Goal: Task Accomplishment & Management: Use online tool/utility

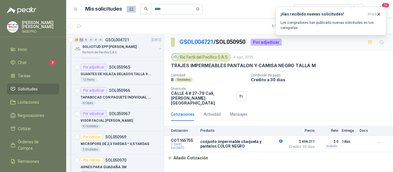
scroll to position [289, 0]
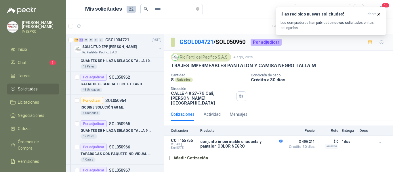
click at [47, 88] on li "Solicitudes" at bounding box center [32, 89] width 45 height 6
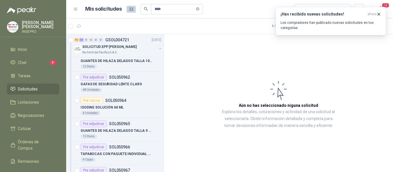
click at [33, 91] on span "Solicitudes" at bounding box center [28, 89] width 20 height 6
click at [45, 61] on li "Chat 3" at bounding box center [32, 63] width 45 height 6
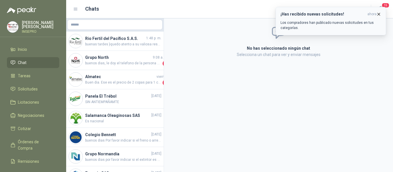
click at [311, 22] on p "Los compradores han publicado nuevas solicitudes en tus categorías." at bounding box center [330, 25] width 101 height 10
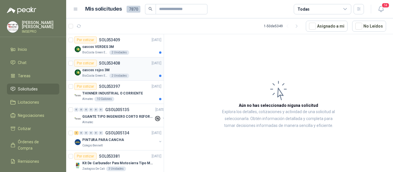
click at [97, 73] on div "cascos rojos 3M" at bounding box center [121, 70] width 79 height 7
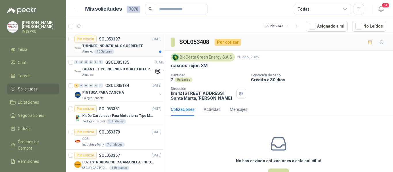
scroll to position [58, 0]
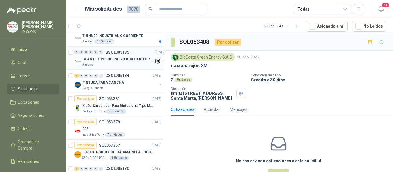
click at [120, 64] on div "Almatec" at bounding box center [118, 65] width 72 height 5
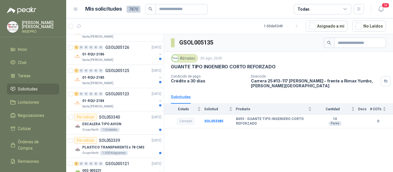
scroll to position [259, 0]
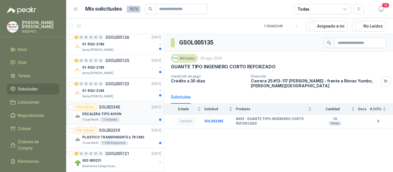
click at [129, 110] on div "Por cotizar SOL053340 [DATE]" at bounding box center [117, 107] width 87 height 7
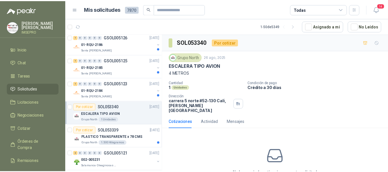
scroll to position [28, 0]
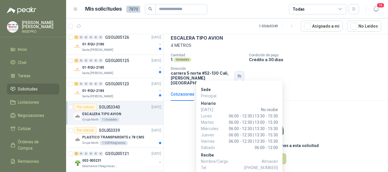
click at [239, 71] on button "button" at bounding box center [240, 76] width 10 height 10
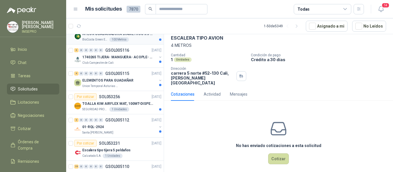
scroll to position [489, 0]
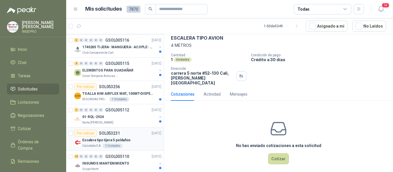
click at [126, 143] on div "Escalera tipo tijera 5 peldaños" at bounding box center [121, 140] width 79 height 7
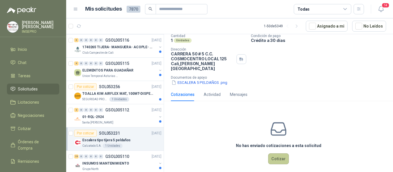
click at [277, 159] on button "Cotizar" at bounding box center [278, 159] width 21 height 11
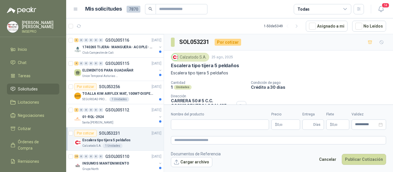
click at [285, 125] on body "[PERSON_NAME] IMSEPRO Inicio Chat Tareas Solicitudes Licitaciones Negociaciones…" at bounding box center [196, 86] width 393 height 172
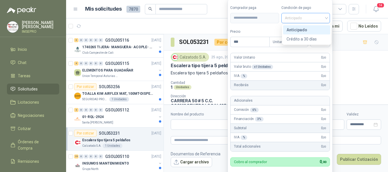
click at [327, 18] on span "Anticipado" at bounding box center [306, 18] width 42 height 9
click at [297, 40] on div "Crédito a 30 días" at bounding box center [307, 39] width 40 height 6
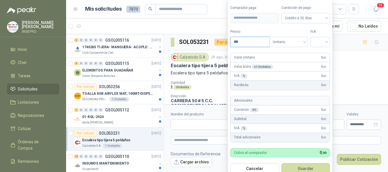
click at [258, 42] on input "***" at bounding box center [250, 42] width 39 height 10
type input "*********"
click at [319, 39] on input "search" at bounding box center [320, 41] width 13 height 9
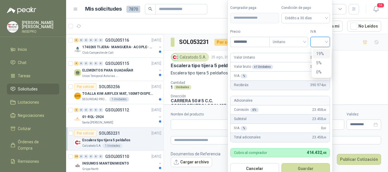
click at [319, 56] on div "19%" at bounding box center [321, 54] width 11 height 6
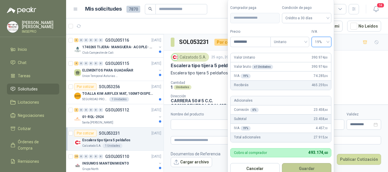
click at [306, 170] on button "Guardar" at bounding box center [306, 168] width 49 height 11
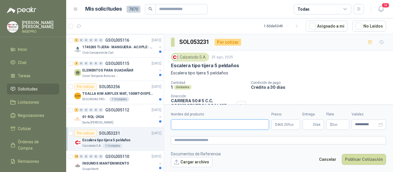
click at [210, 124] on input "Nombre del producto" at bounding box center [220, 125] width 98 height 10
paste input "**********"
type input "**********"
click at [198, 143] on textarea at bounding box center [278, 140] width 215 height 8
paste textarea "**********"
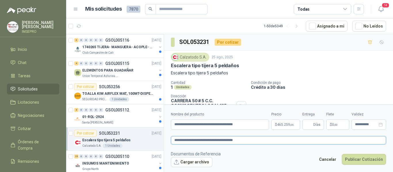
type textarea "**********"
click at [307, 125] on input "Entrega" at bounding box center [309, 125] width 6 height 10
type input "*"
click at [334, 126] on span ",00" at bounding box center [335, 124] width 3 height 3
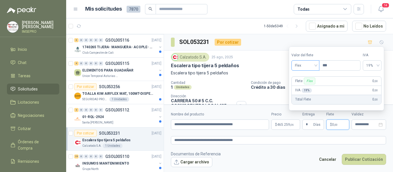
click at [317, 66] on div "Flex" at bounding box center [305, 65] width 28 height 10
click at [308, 86] on div "Incluido" at bounding box center [306, 87] width 20 height 6
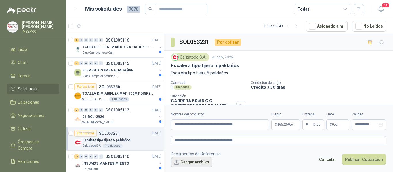
click at [197, 164] on button "Cargar archivo" at bounding box center [191, 162] width 41 height 10
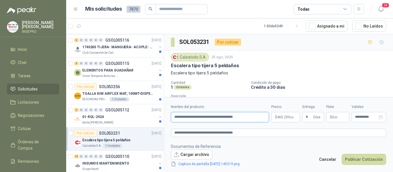
click at [172, 121] on input "**********" at bounding box center [220, 117] width 98 height 10
click at [355, 159] on button "Publicar Cotización" at bounding box center [364, 159] width 44 height 11
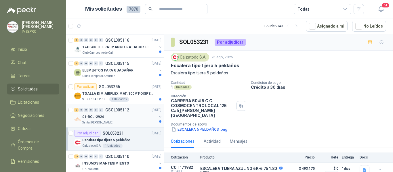
click at [118, 119] on div "01-RQL-2924" at bounding box center [119, 117] width 75 height 7
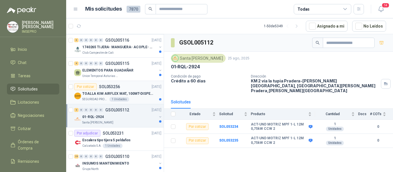
click at [125, 99] on div "1 Unidades" at bounding box center [119, 99] width 20 height 5
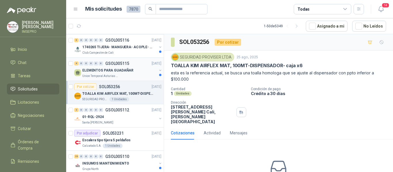
click at [118, 76] on div "Union Temporal Asturias Hogares Felices" at bounding box center [119, 76] width 75 height 5
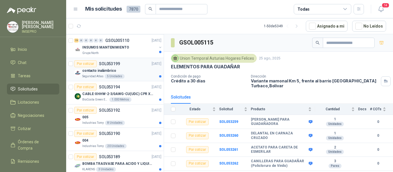
scroll to position [633, 0]
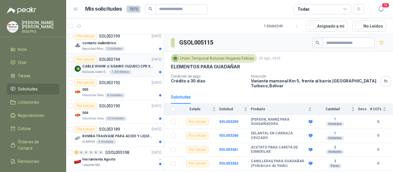
click at [138, 67] on p "CABLE-XHHW-2-3/0AWG-CU(UDC) CPR XLPE FR" at bounding box center [118, 66] width 72 height 5
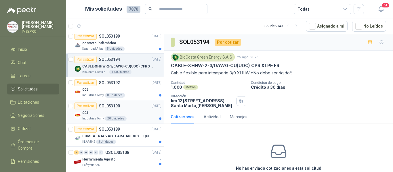
click at [133, 113] on div "004" at bounding box center [121, 113] width 79 height 7
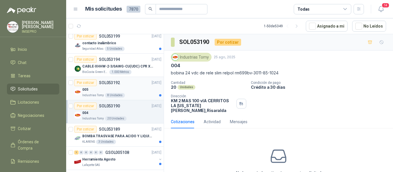
click at [136, 92] on div "005" at bounding box center [121, 89] width 79 height 7
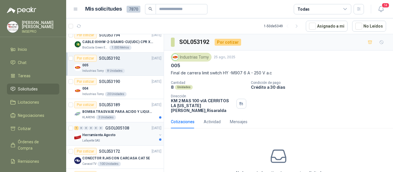
scroll to position [690, 0]
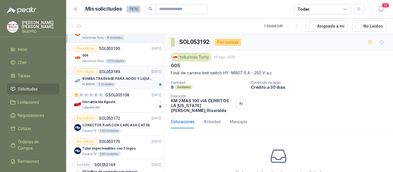
click at [133, 79] on p "BOMBA TRASVASE PARA ACIDO Y LIQUIDOS CORROSIVO" at bounding box center [118, 78] width 72 height 5
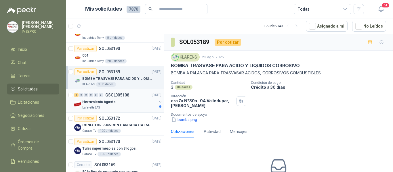
click at [131, 98] on div "1 0 0 0 0 0 GSOL005108 [DATE]" at bounding box center [118, 95] width 88 height 7
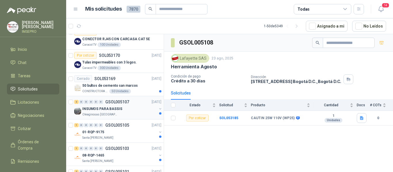
scroll to position [834, 0]
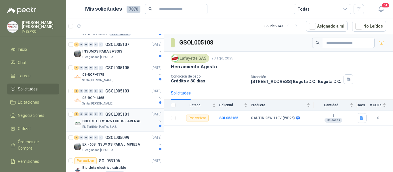
click at [126, 126] on div "Rio Fertil del Pacífico S.A.S." at bounding box center [119, 127] width 75 height 5
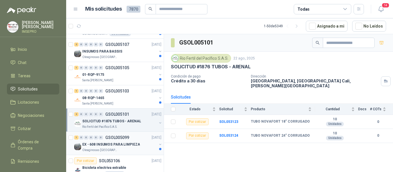
click at [146, 145] on div "EX - 608 INSUMOS PARA LIMPIEZA" at bounding box center [119, 144] width 75 height 7
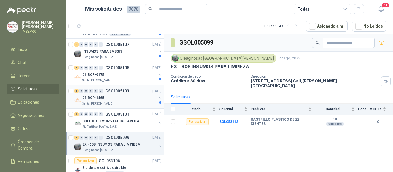
click at [138, 102] on div "Santa [PERSON_NAME]" at bounding box center [119, 104] width 75 height 5
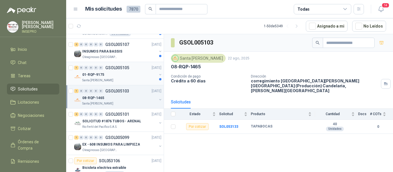
click at [131, 79] on div "Santa [PERSON_NAME]" at bounding box center [119, 80] width 75 height 5
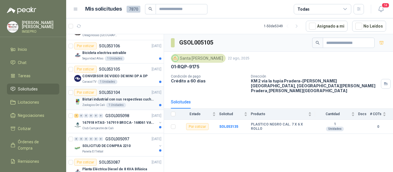
scroll to position [1036, 0]
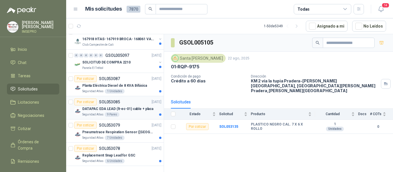
click at [132, 106] on p "DATAPAC EDA LEAD (lt-ec-01) cable + placa" at bounding box center [117, 108] width 71 height 5
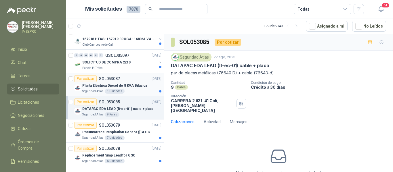
click at [114, 89] on div "1 Unidades" at bounding box center [115, 91] width 20 height 5
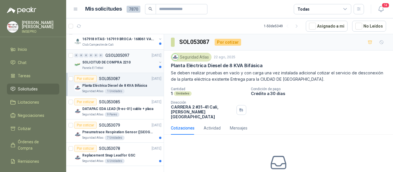
click at [111, 66] on div "Panela El Trébol" at bounding box center [119, 68] width 75 height 5
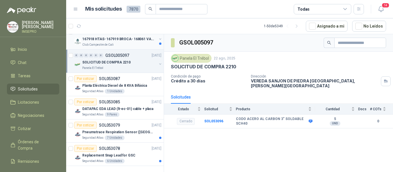
click at [114, 38] on p "167918 HTAS- 167919 BROCA- 168061 VALVULA" at bounding box center [118, 39] width 72 height 5
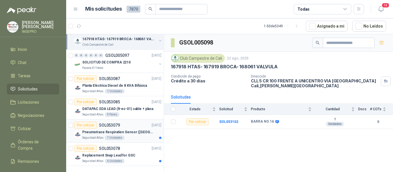
scroll to position [1038, 0]
click at [138, 120] on article "Por cotizar SOL053079 [DATE] Pneumotrace Respiration Sensor ([GEOGRAPHIC_DATA])…" at bounding box center [115, 131] width 98 height 23
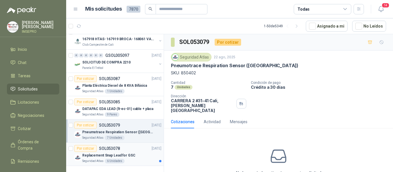
click at [146, 152] on div "Replacement Snap Lead for GSC" at bounding box center [121, 155] width 79 height 7
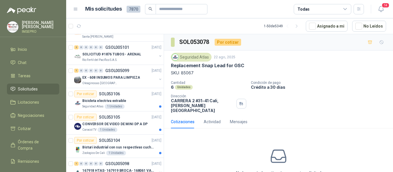
scroll to position [865, 0]
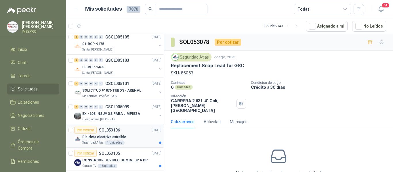
click at [129, 134] on div "Bicicleta electriva extraible" at bounding box center [121, 137] width 79 height 7
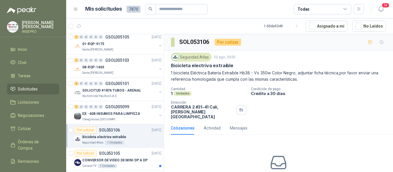
scroll to position [894, 0]
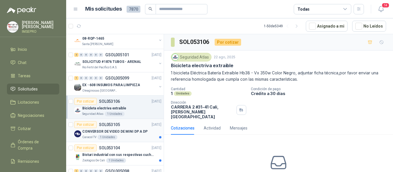
click at [130, 135] on div "CONVERSOR DE VIDEO DE MINI DP A DP" at bounding box center [121, 131] width 79 height 7
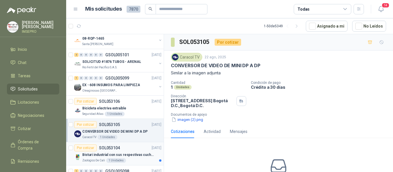
click at [136, 148] on div "Por cotizar SOL053104 [DATE]" at bounding box center [117, 148] width 87 height 7
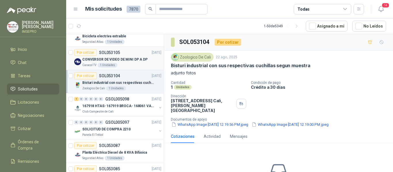
scroll to position [980, 0]
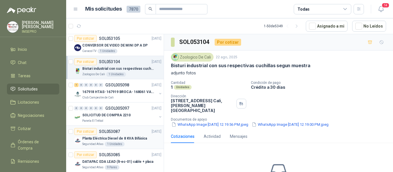
click at [140, 139] on p "Planta Eléctrica Diesel de 8 KVA Bifásica" at bounding box center [114, 138] width 65 height 5
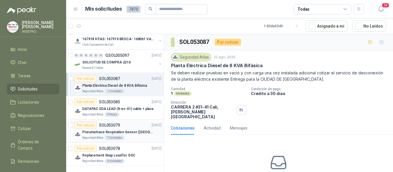
scroll to position [1038, 0]
click at [124, 108] on div "DATAPAC EDA LEAD (lt-ec-01) cable + placa Seguridad Atlas 9 Pares" at bounding box center [121, 112] width 79 height 12
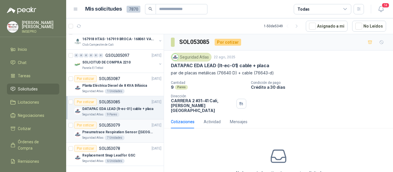
click at [130, 130] on p "Pneumotrace Respiration Sensor ([GEOGRAPHIC_DATA])" at bounding box center [118, 132] width 72 height 5
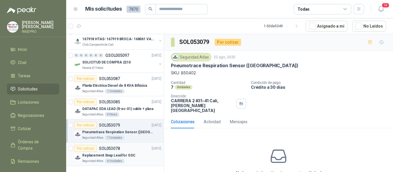
click at [127, 146] on div "Por cotizar SOL053078 [DATE]" at bounding box center [117, 148] width 87 height 7
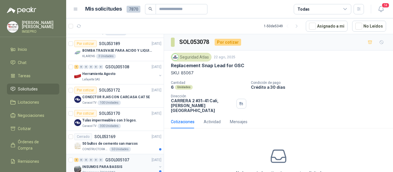
scroll to position [750, 0]
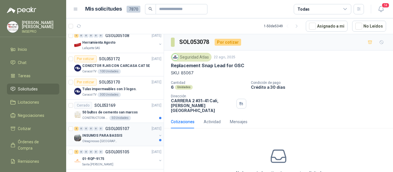
click at [130, 140] on div "Oleaginosas [GEOGRAPHIC_DATA][PERSON_NAME]" at bounding box center [119, 141] width 75 height 5
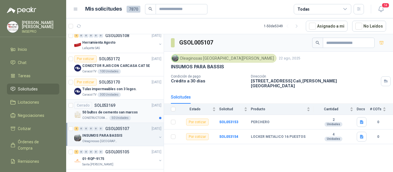
click at [124, 118] on div "50 Unidades" at bounding box center [120, 118] width 22 height 5
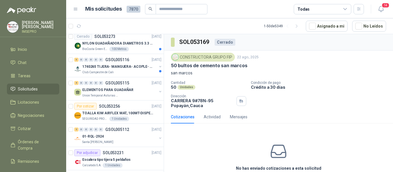
scroll to position [520, 0]
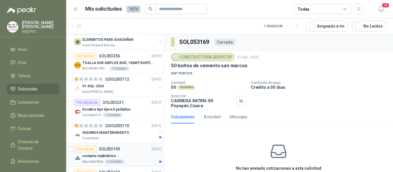
click at [128, 153] on div "contacto inalámbrico" at bounding box center [121, 156] width 79 height 7
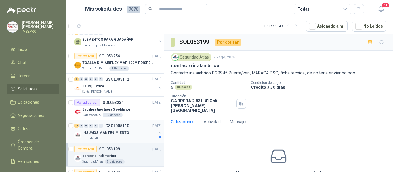
click at [125, 134] on p "INSUMOS MANTENIMIENTO" at bounding box center [105, 132] width 47 height 5
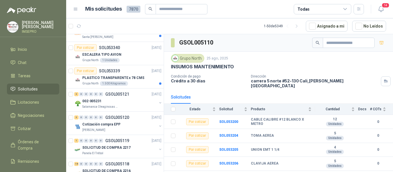
scroll to position [405, 0]
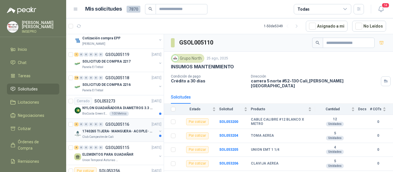
click at [116, 130] on p "1740265 TIJERA- MANGUERA- ACOPLE- SURTIDORES" at bounding box center [118, 131] width 72 height 5
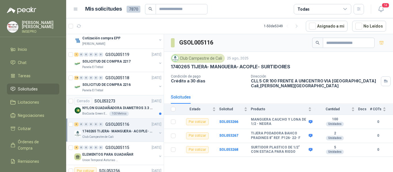
click at [106, 112] on p "BioCosta Green Energy S.A.S" at bounding box center [95, 114] width 26 height 5
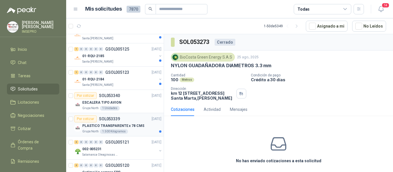
scroll to position [232, 0]
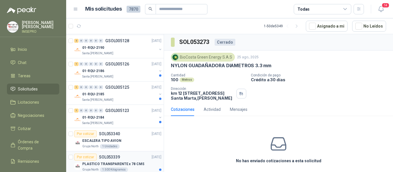
click at [125, 114] on div "1 0 0 0 0 0 GSOL005123 [DATE]" at bounding box center [118, 110] width 88 height 7
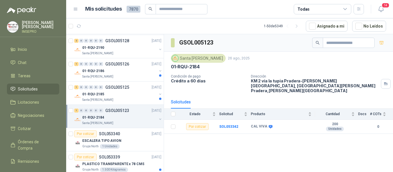
click at [128, 105] on div "1 0 0 0 0 0 GSOL005123 [DATE] 01-RQU-2184 [GEOGRAPHIC_DATA][PERSON_NAME]" at bounding box center [115, 116] width 98 height 23
click at [124, 100] on div "Santa [PERSON_NAME]" at bounding box center [119, 100] width 75 height 5
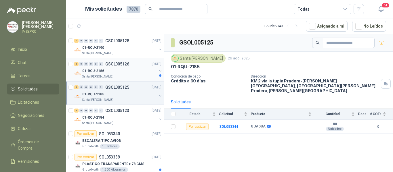
click at [118, 74] on div "01-RQU-2186" at bounding box center [119, 71] width 75 height 7
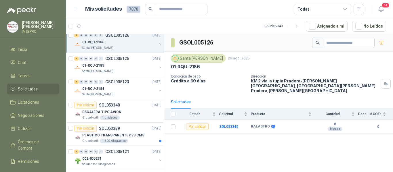
scroll to position [347, 0]
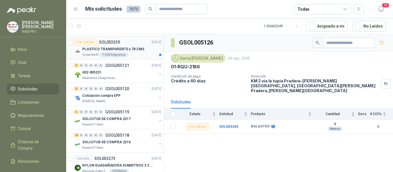
click at [133, 55] on div "Grupo North 1.500 Kilogramos" at bounding box center [121, 55] width 79 height 5
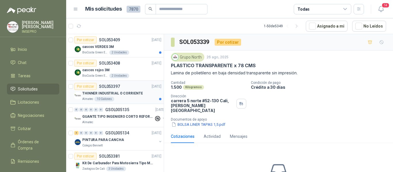
click at [142, 96] on div "THINNER INDUSTRIAL O CORRIENTE" at bounding box center [121, 93] width 79 height 7
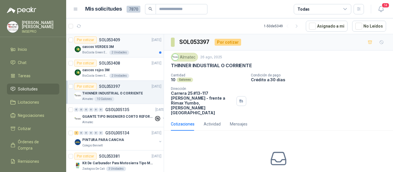
click at [140, 51] on div "BioCosta Green Energy S.A.S 2 Unidades" at bounding box center [121, 52] width 79 height 5
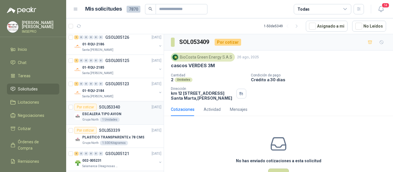
scroll to position [173, 0]
